Goal: Use online tool/utility: Utilize a website feature to perform a specific function

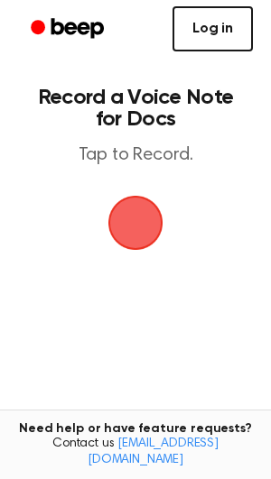
click at [225, 29] on link "Log in" at bounding box center [212, 28] width 80 height 45
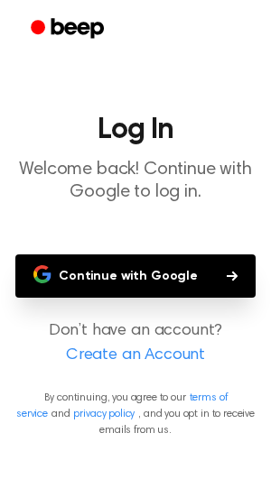
click at [154, 284] on button "Continue with Google" at bounding box center [135, 276] width 240 height 43
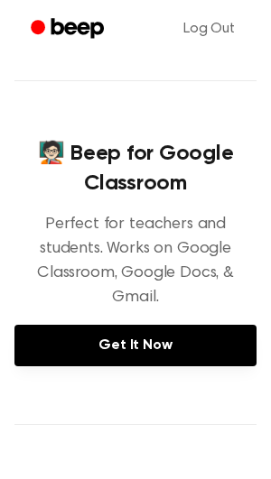
scroll to position [143, 0]
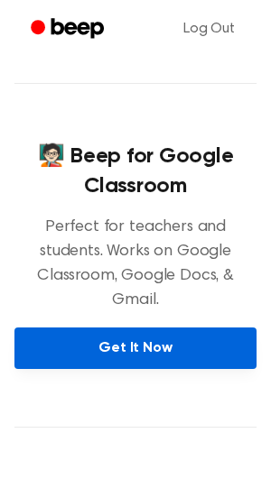
click at [109, 330] on link "Get It Now" at bounding box center [135, 349] width 242 height 42
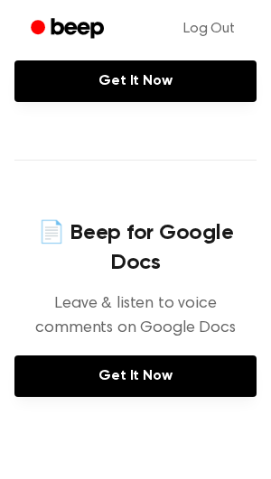
scroll to position [869, 0]
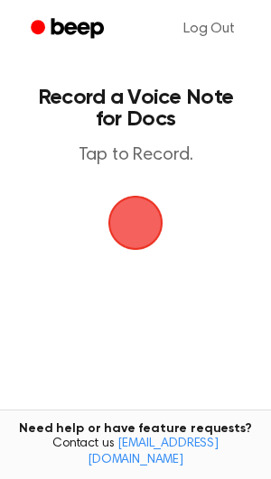
click at [157, 231] on span "button" at bounding box center [135, 223] width 51 height 51
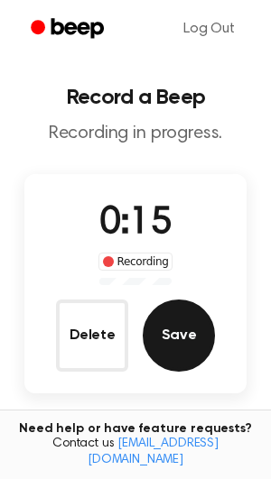
click at [174, 339] on button "Save" at bounding box center [179, 336] width 72 height 72
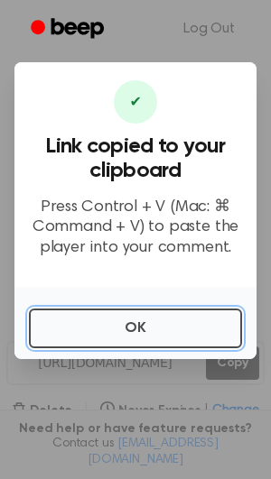
click at [174, 339] on button "OK" at bounding box center [135, 329] width 213 height 40
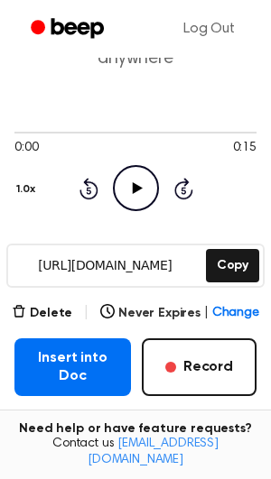
scroll to position [158, 0]
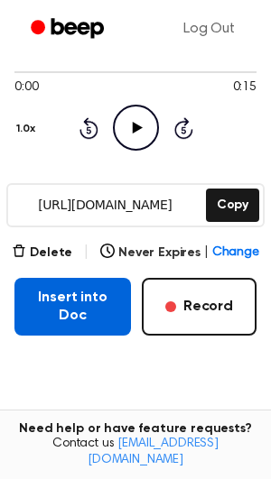
click at [116, 321] on button "Insert into Doc" at bounding box center [72, 307] width 116 height 58
click at [96, 306] on button "Insert into Doc" at bounding box center [72, 307] width 116 height 58
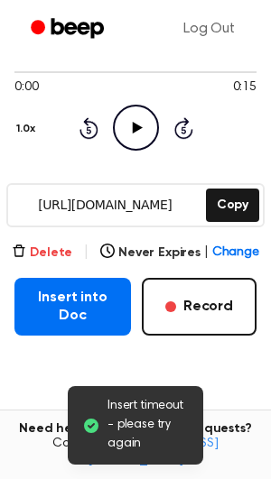
click at [39, 255] on button "Delete" at bounding box center [42, 253] width 60 height 19
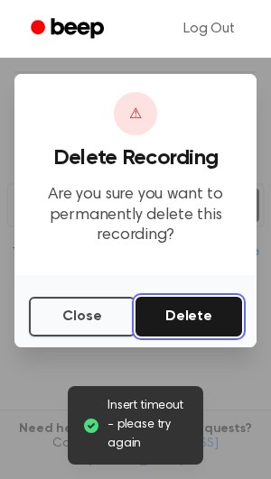
click at [192, 317] on button "Delete" at bounding box center [188, 317] width 107 height 40
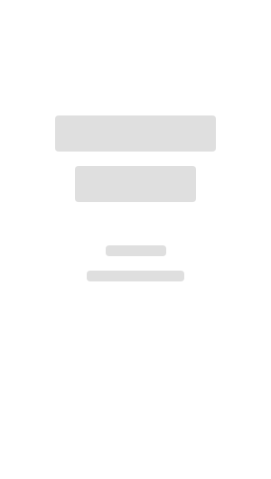
scroll to position [129, 0]
